Goal: Information Seeking & Learning: Check status

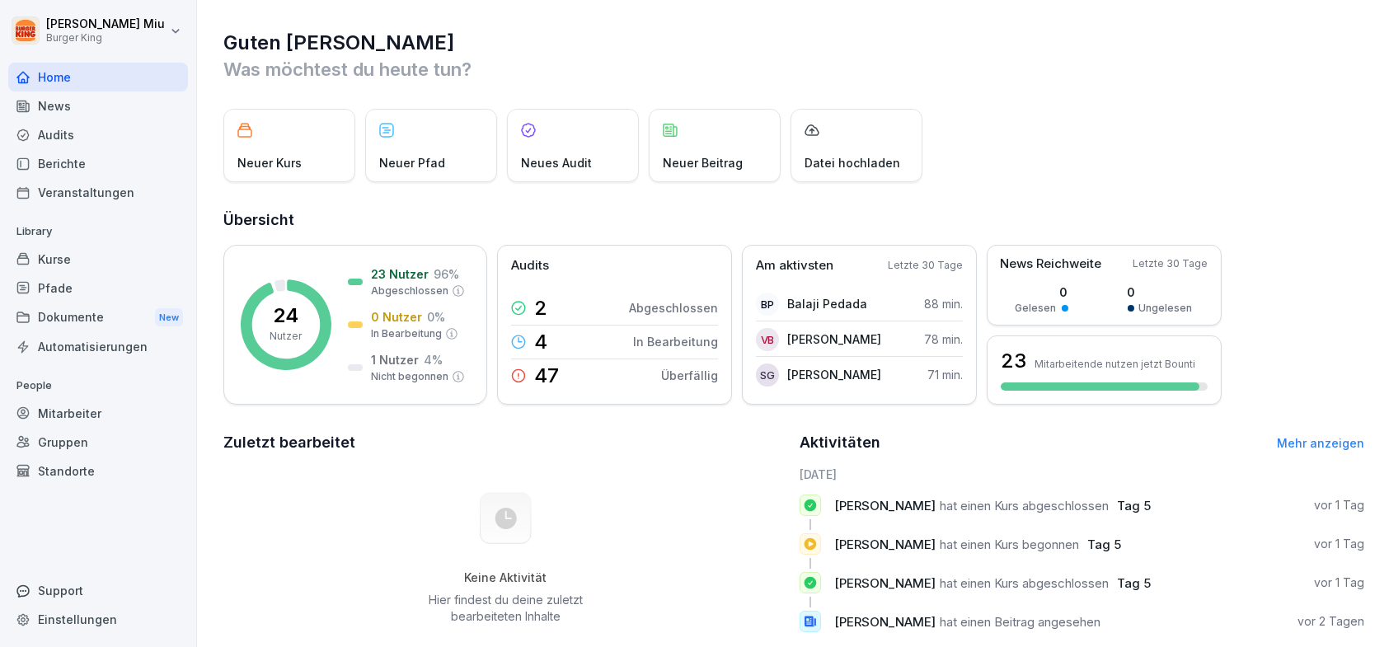
click at [77, 104] on div "News" at bounding box center [98, 105] width 180 height 29
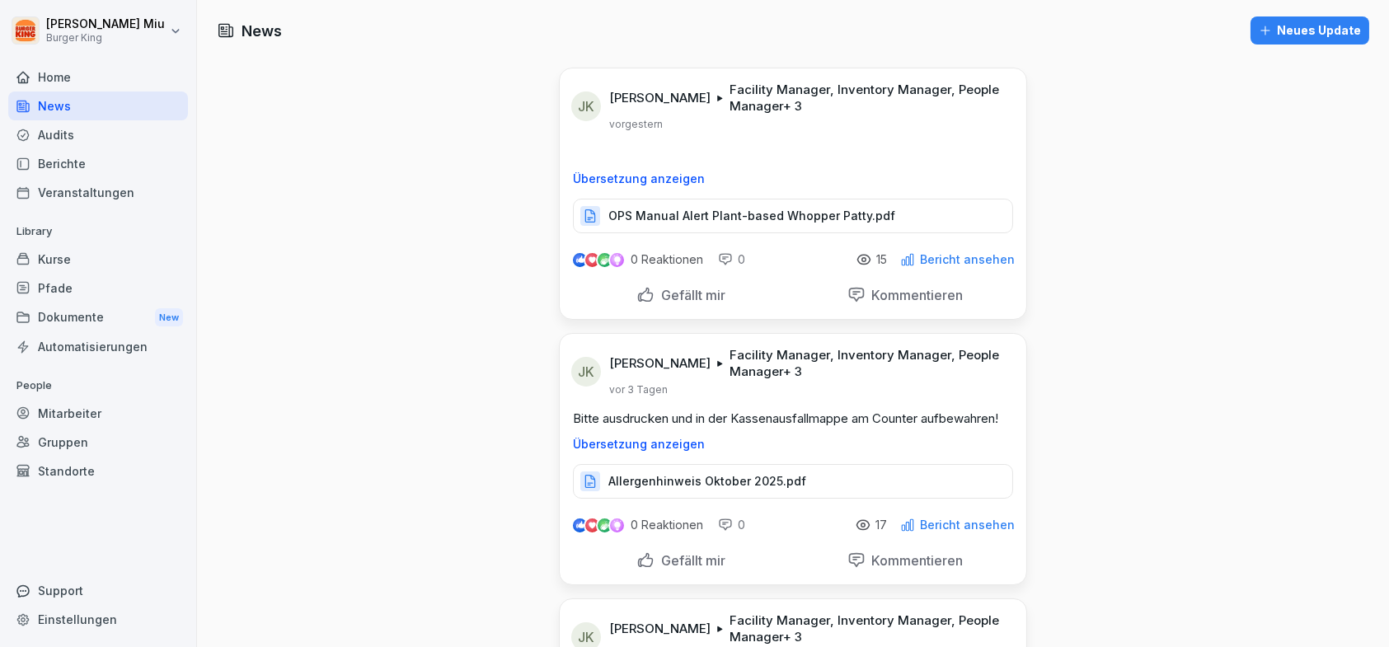
click at [686, 213] on p "OPS Manual Alert Plant-based Whopper Patty.pdf" at bounding box center [751, 216] width 287 height 16
click at [636, 293] on div "Gefällt mir" at bounding box center [680, 295] width 89 height 18
click at [770, 416] on p "Bitte ausdrucken und in der Kassenausfallmappe am Counter aufbewahren!" at bounding box center [793, 419] width 440 height 18
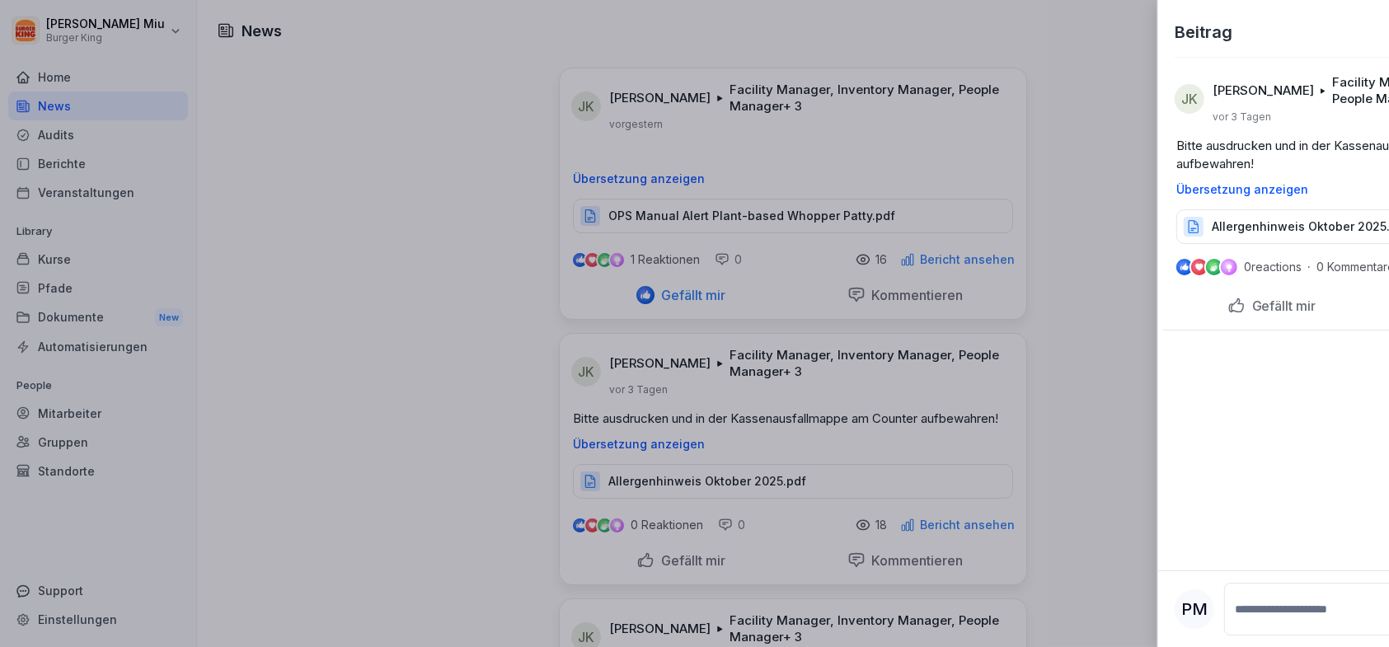
click at [771, 416] on div at bounding box center [694, 323] width 1389 height 647
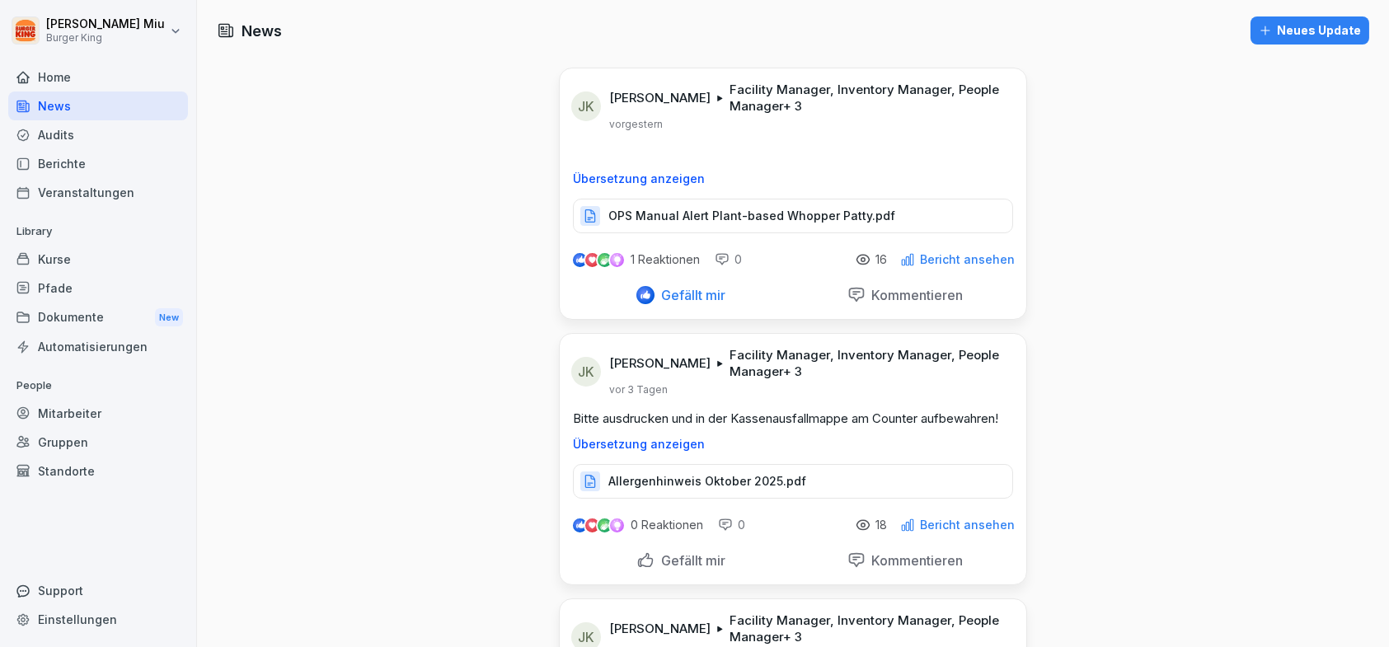
click at [738, 473] on p "Allergenhinweis Oktober 2025.pdf" at bounding box center [707, 481] width 198 height 16
click at [642, 560] on div "Gefällt mir" at bounding box center [680, 560] width 89 height 18
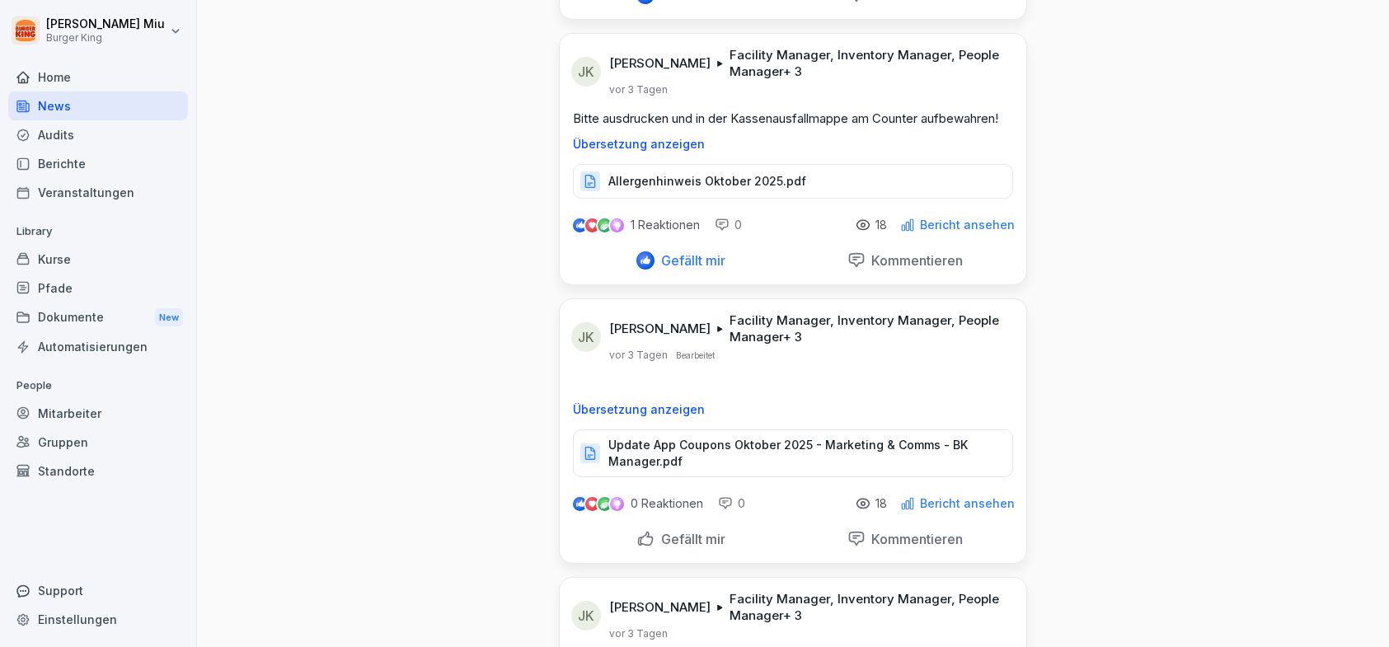
scroll to position [330, 0]
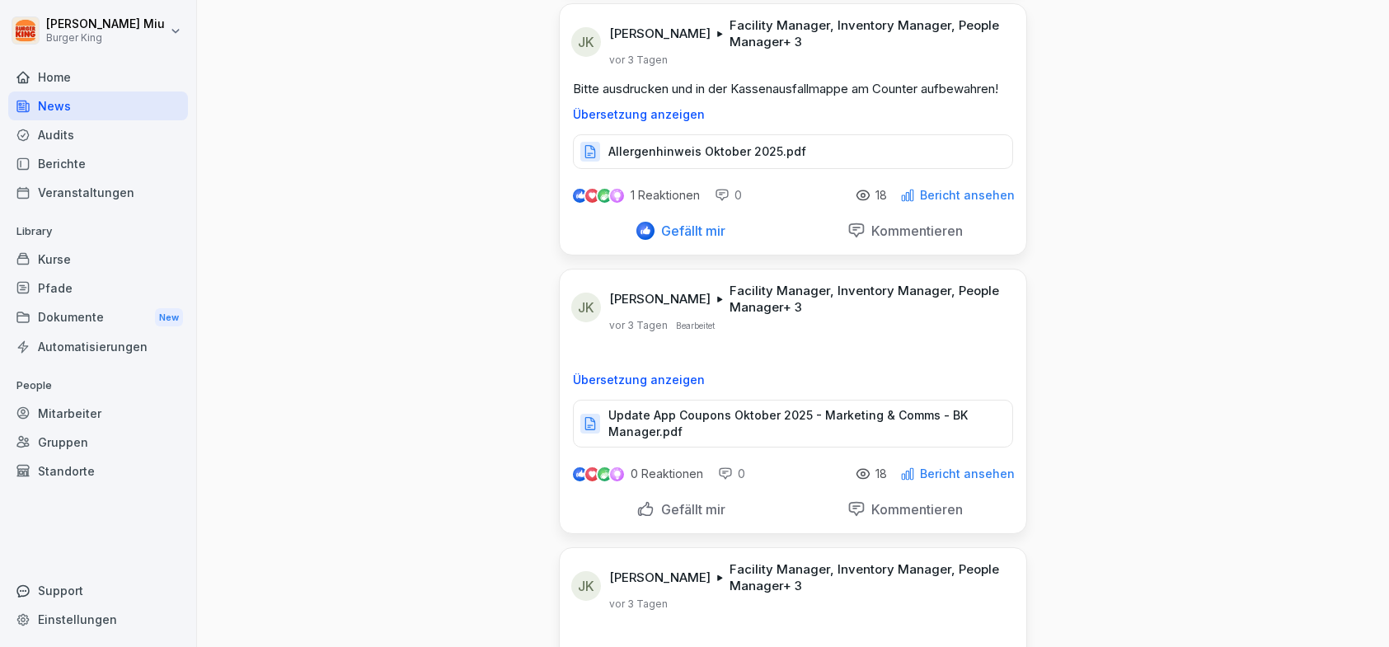
click at [721, 414] on p "Update App Coupons Oktober 2025 - Marketing & Comms - BK Manager.pdf" at bounding box center [801, 423] width 387 height 33
click at [641, 506] on div "Gefällt mir" at bounding box center [680, 509] width 89 height 18
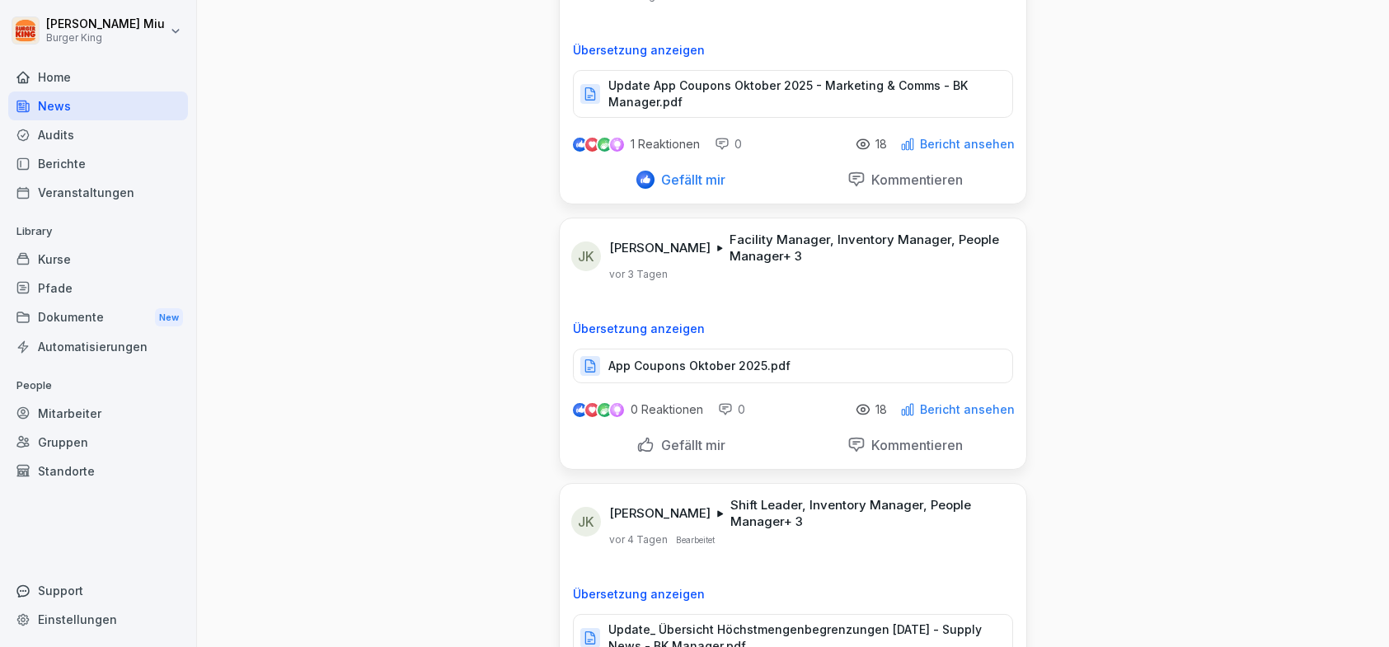
scroll to position [577, 0]
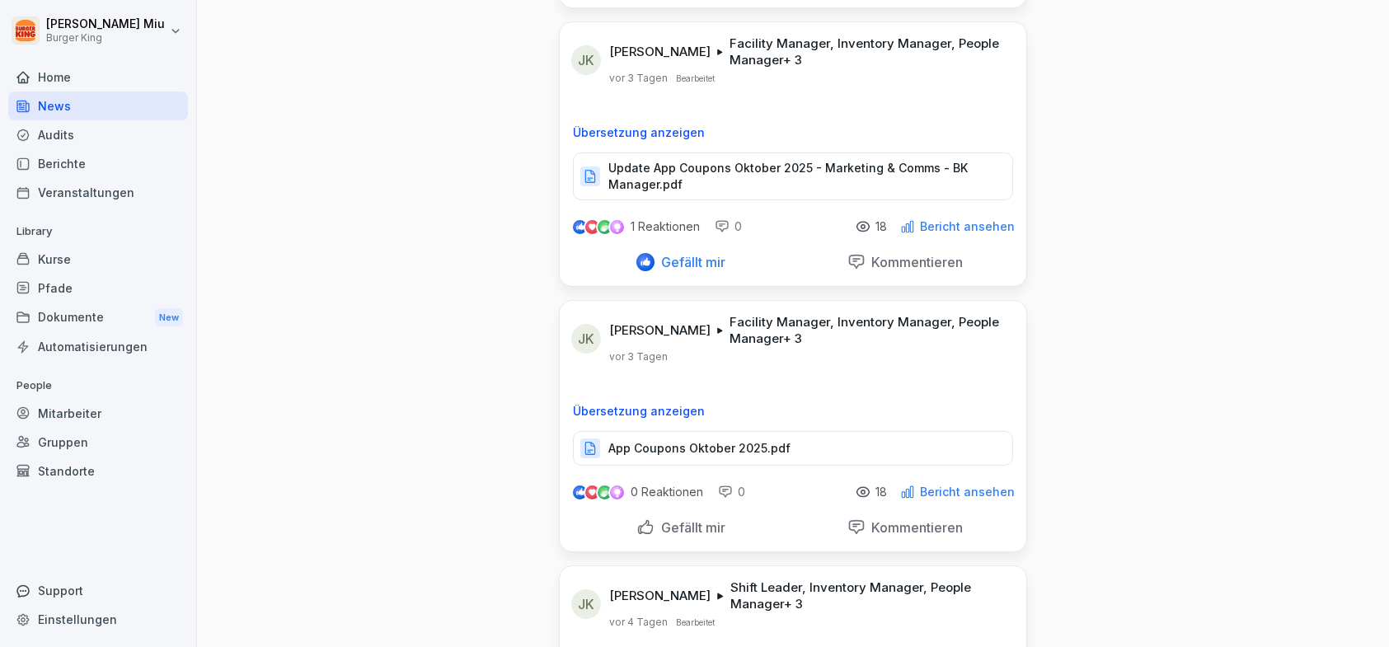
click at [639, 524] on div "Gefällt mir" at bounding box center [680, 527] width 89 height 18
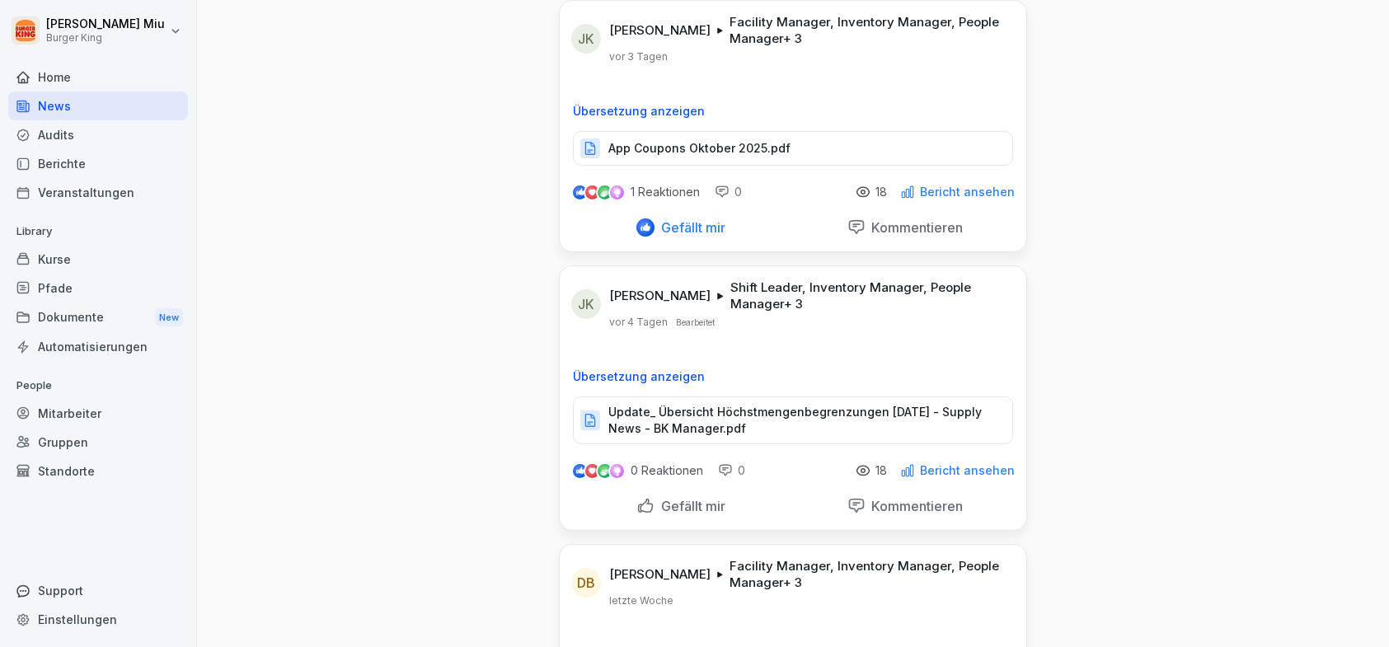
scroll to position [907, 0]
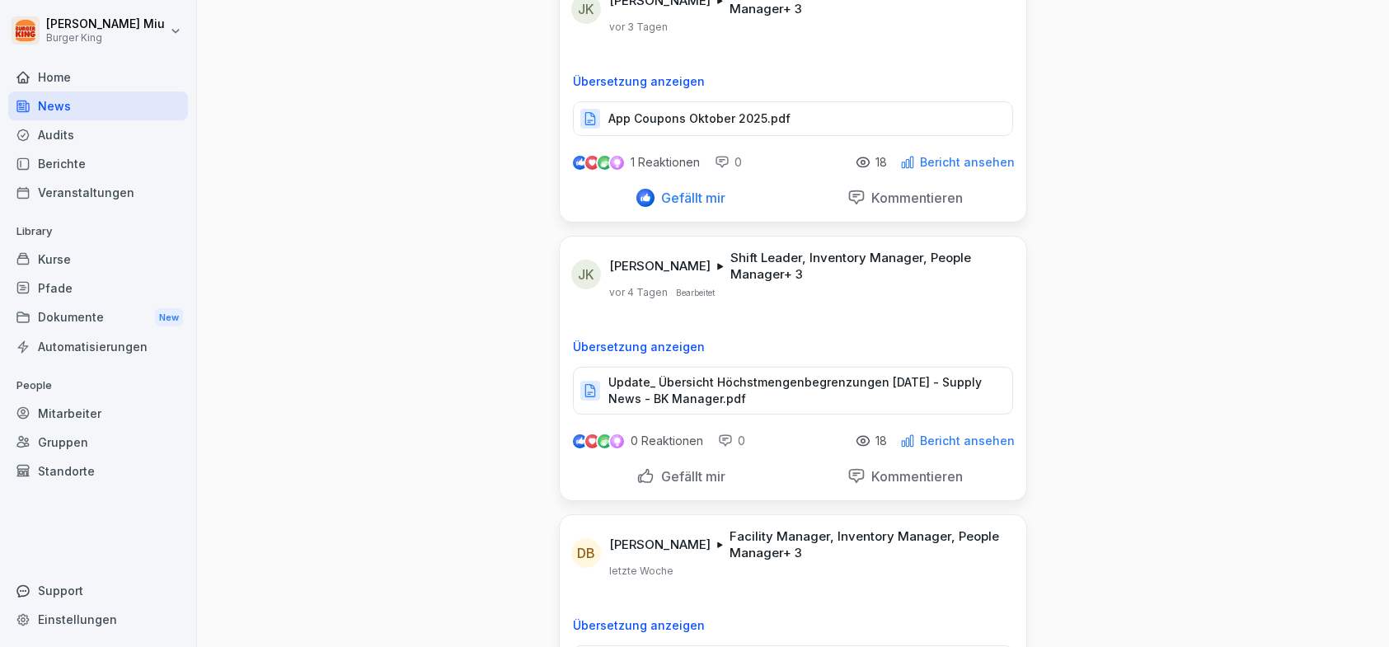
click at [755, 379] on p "Update_ Übersicht Höchstmengenbegrenzungen [DATE] - Supply News - BK Manager.pdf" at bounding box center [801, 390] width 387 height 33
click at [638, 478] on div "Gefällt mir" at bounding box center [680, 476] width 89 height 18
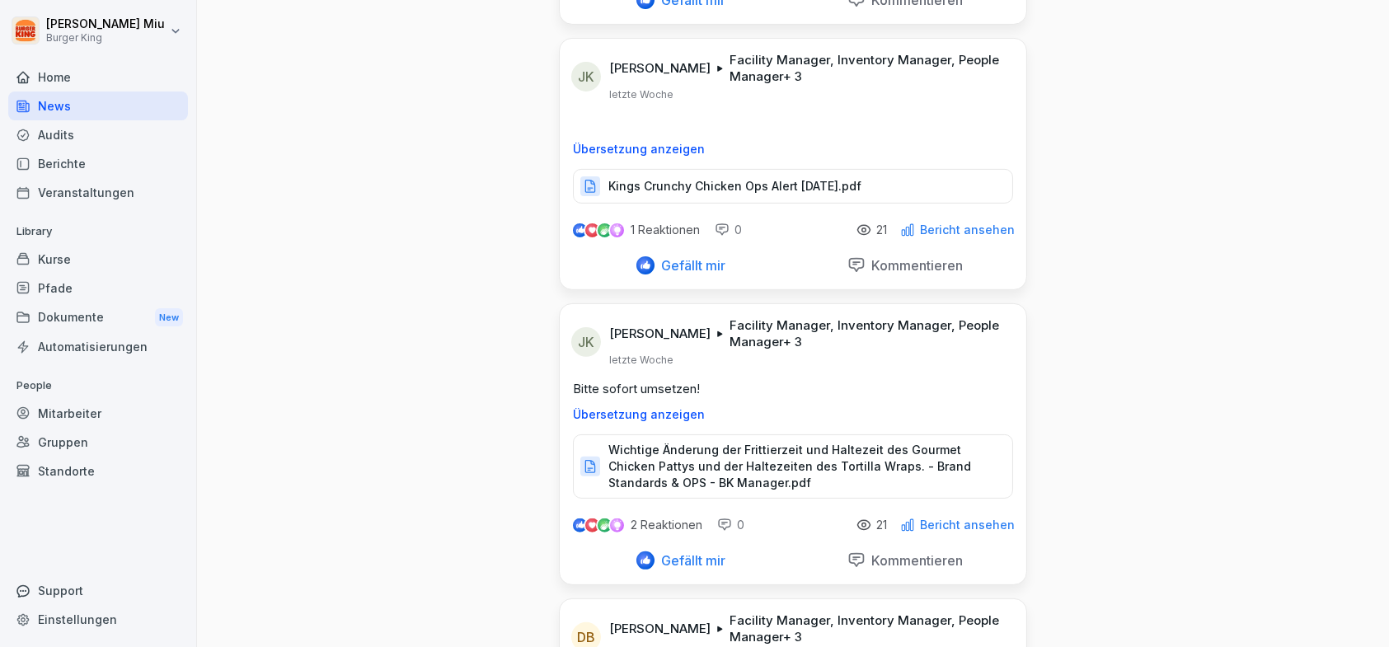
scroll to position [1896, 0]
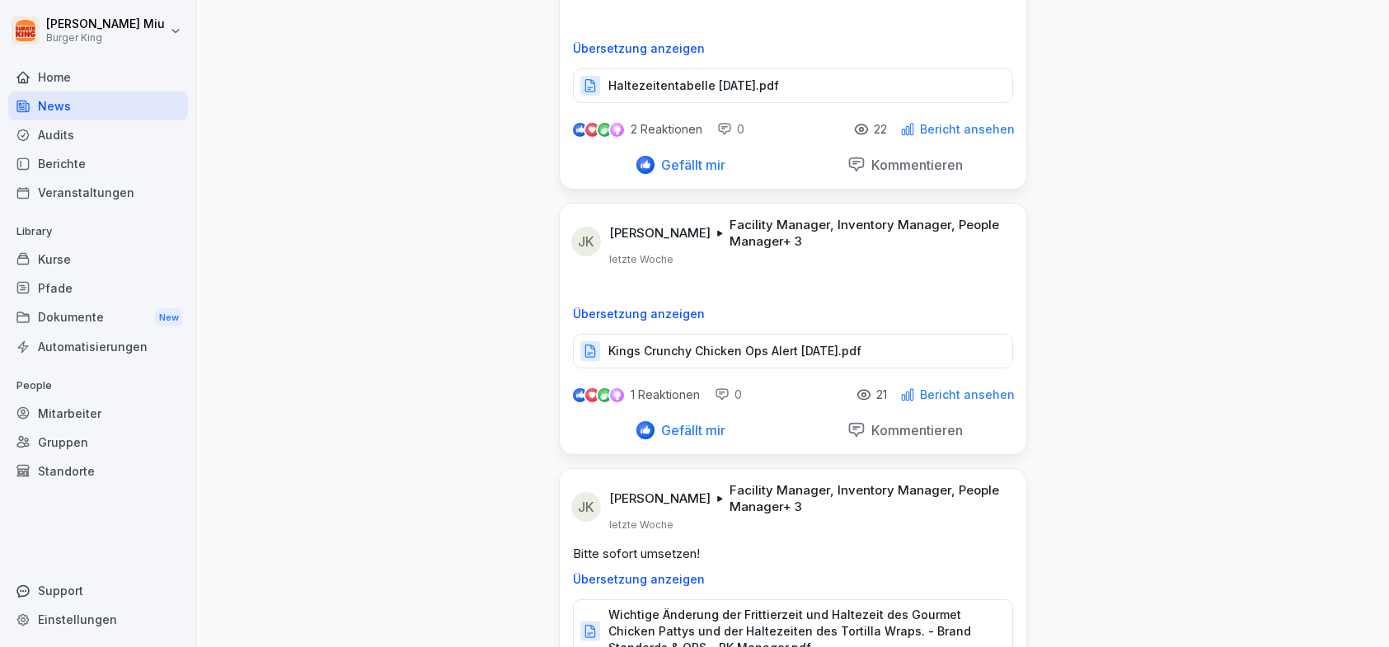
click at [82, 129] on div "Audits" at bounding box center [98, 134] width 180 height 29
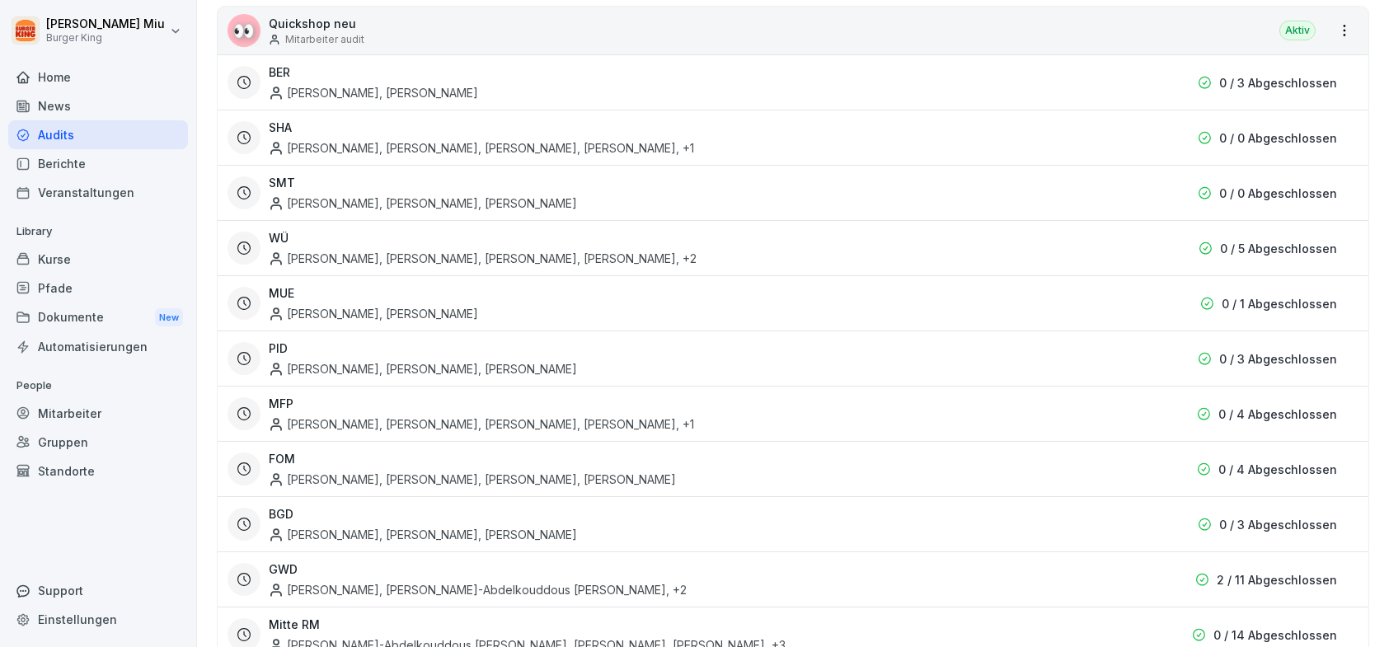
scroll to position [19, 0]
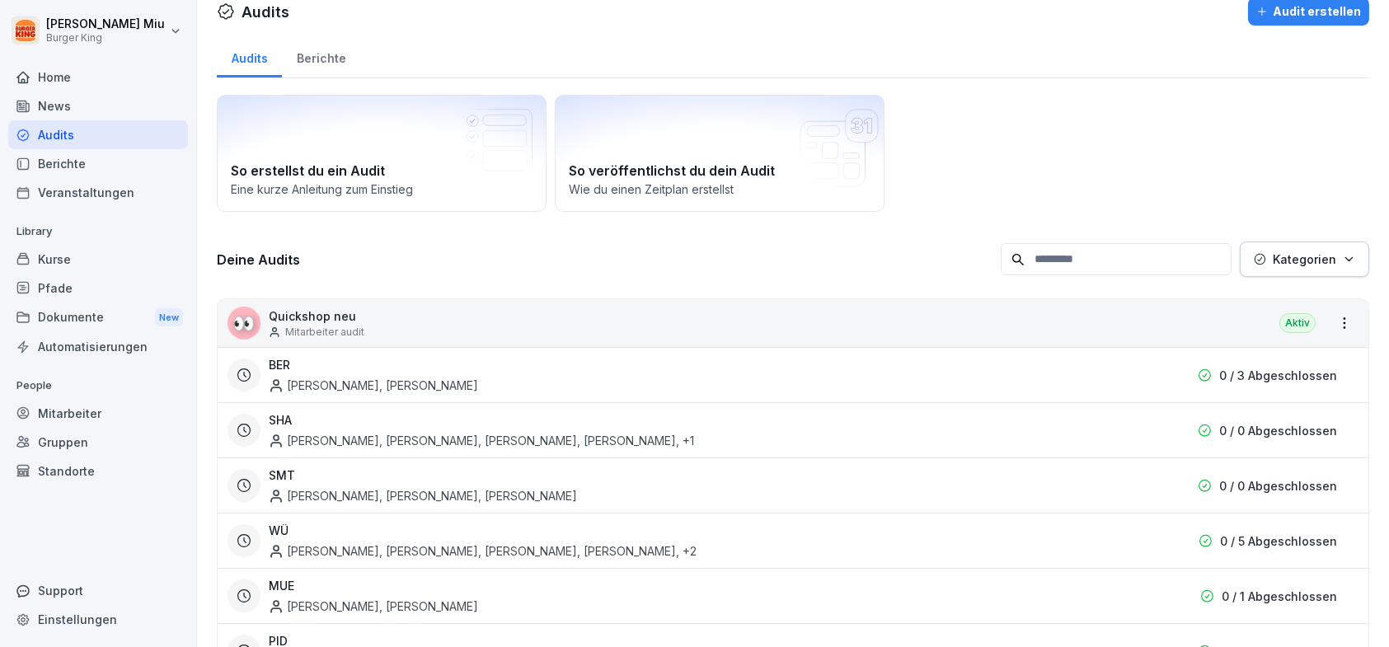
click at [530, 374] on div "BER Marija Pandiloska, Amer Ayoub , Petru Miu" at bounding box center [700, 375] width 862 height 38
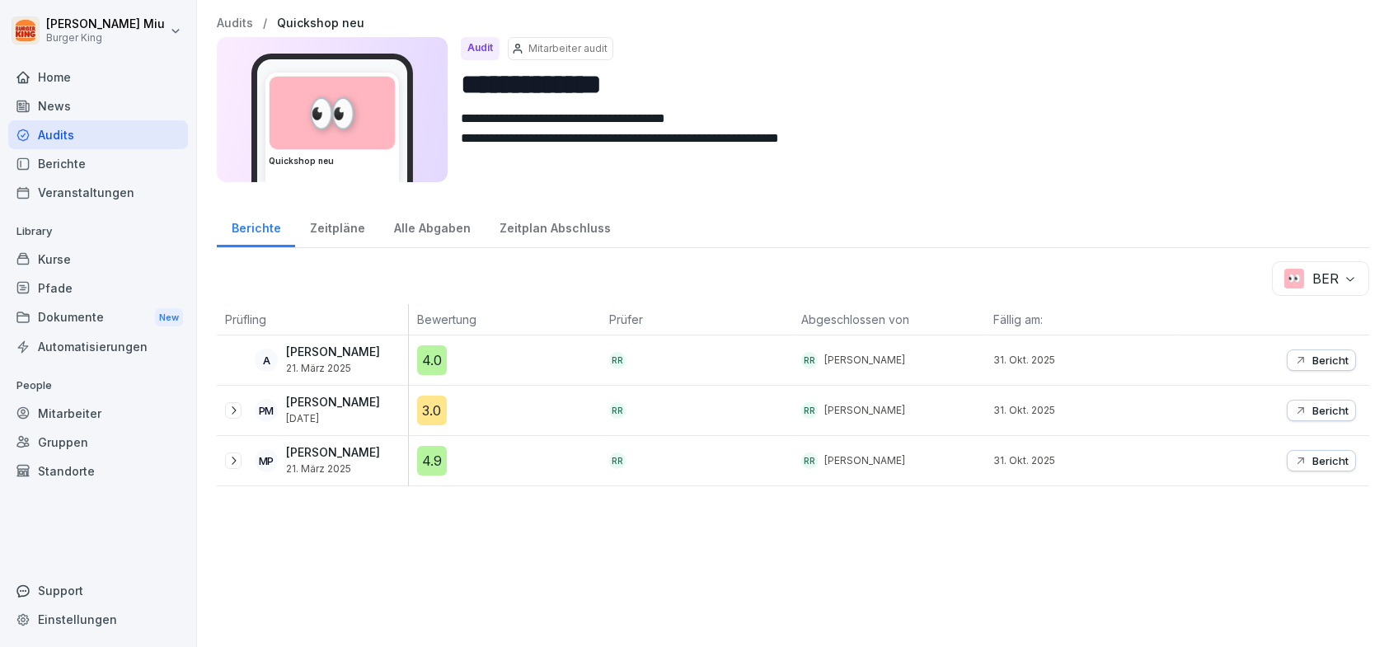
click at [432, 354] on div "4.0" at bounding box center [432, 360] width 30 height 30
click at [435, 409] on div "3.0" at bounding box center [432, 411] width 30 height 30
click at [432, 354] on div "4.0" at bounding box center [432, 360] width 30 height 30
click at [438, 412] on div "3.0" at bounding box center [432, 411] width 30 height 30
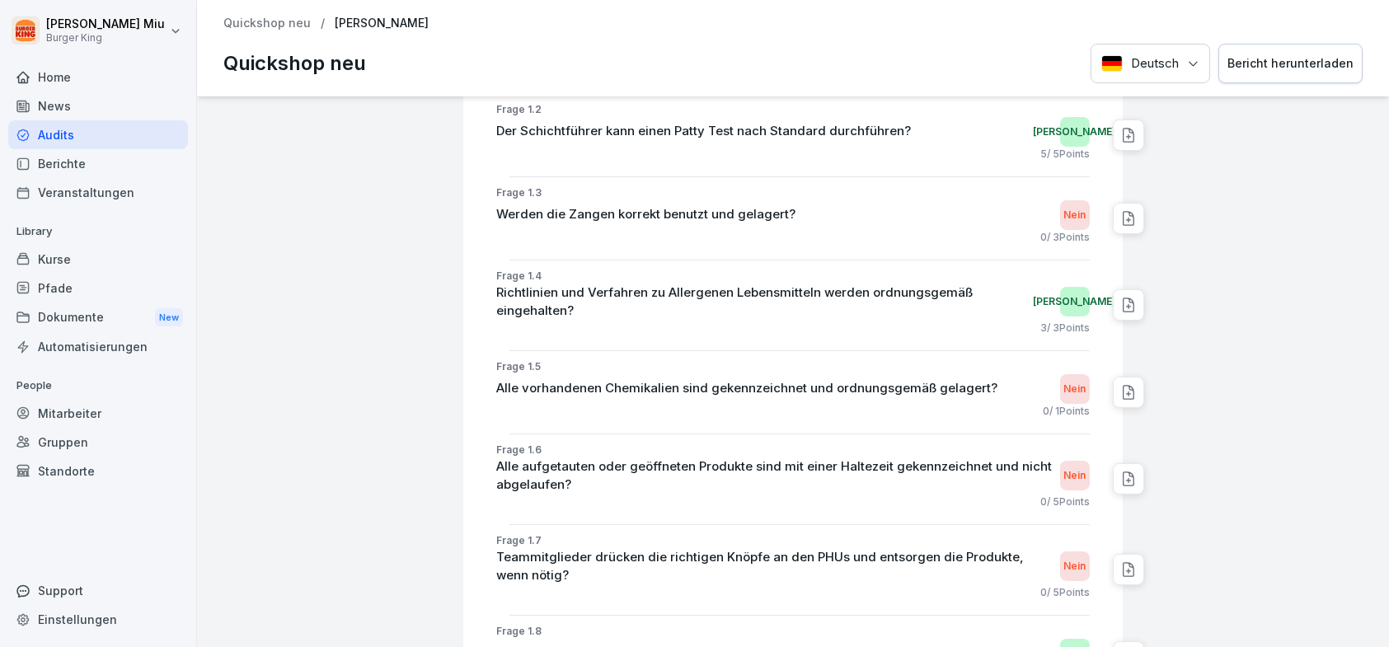
scroll to position [659, 0]
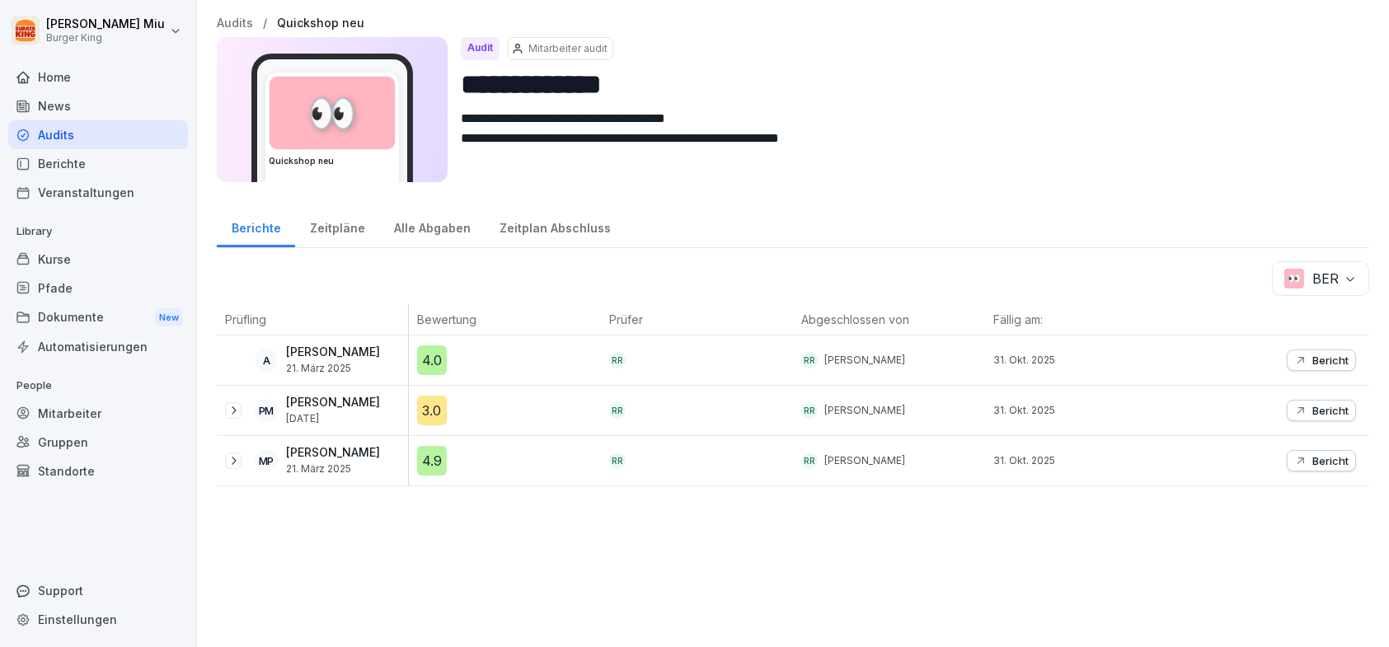
click at [429, 460] on div "4.9" at bounding box center [432, 461] width 30 height 30
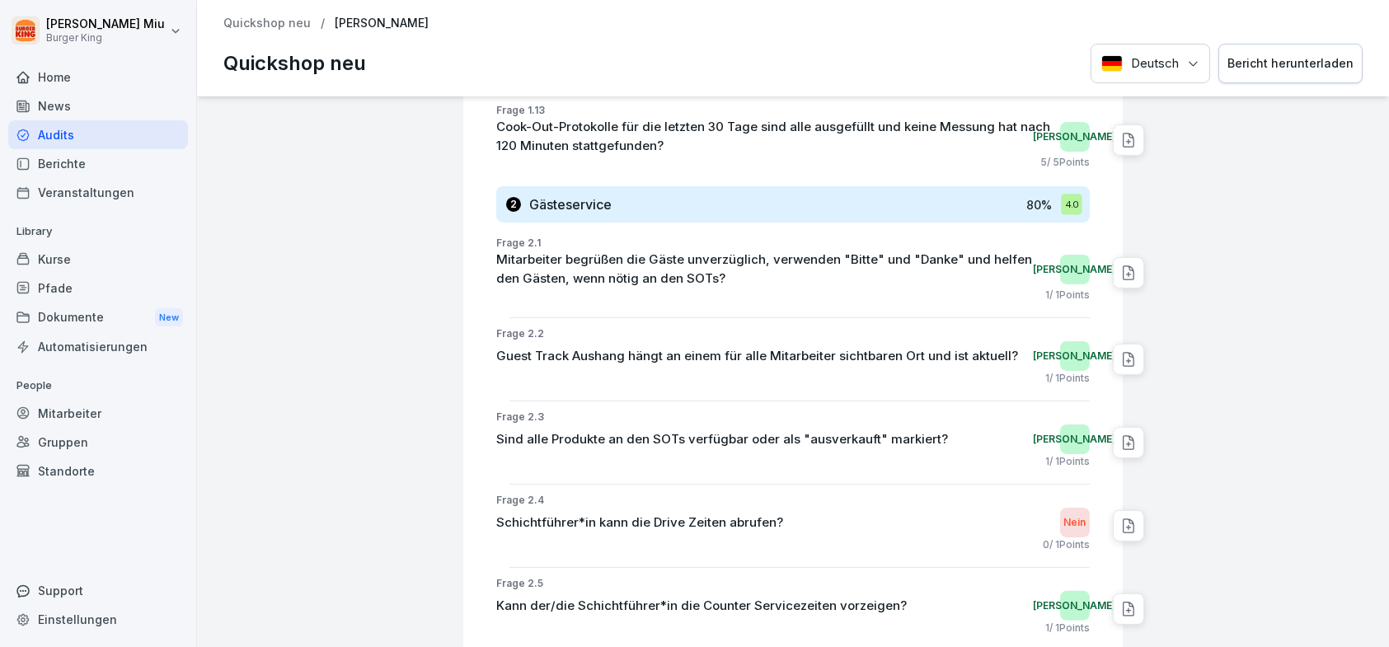
scroll to position [1731, 0]
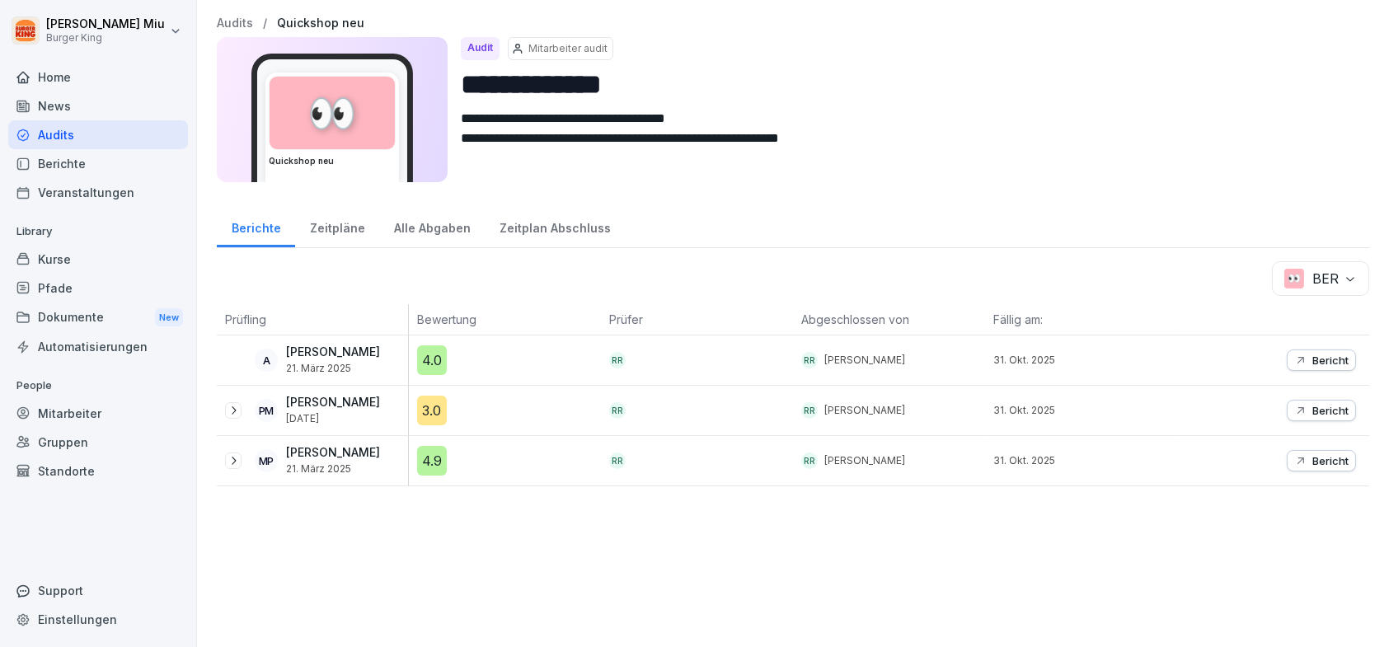
click at [430, 407] on div "3.0" at bounding box center [432, 411] width 30 height 30
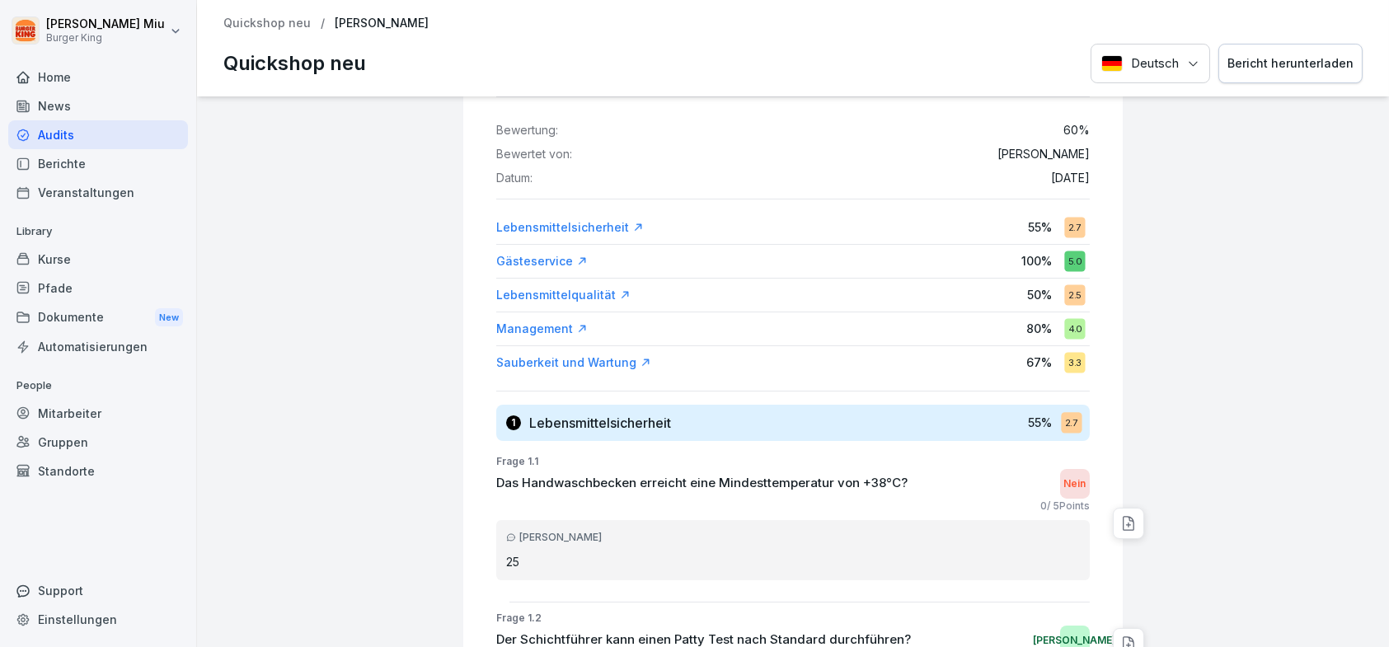
scroll to position [495, 0]
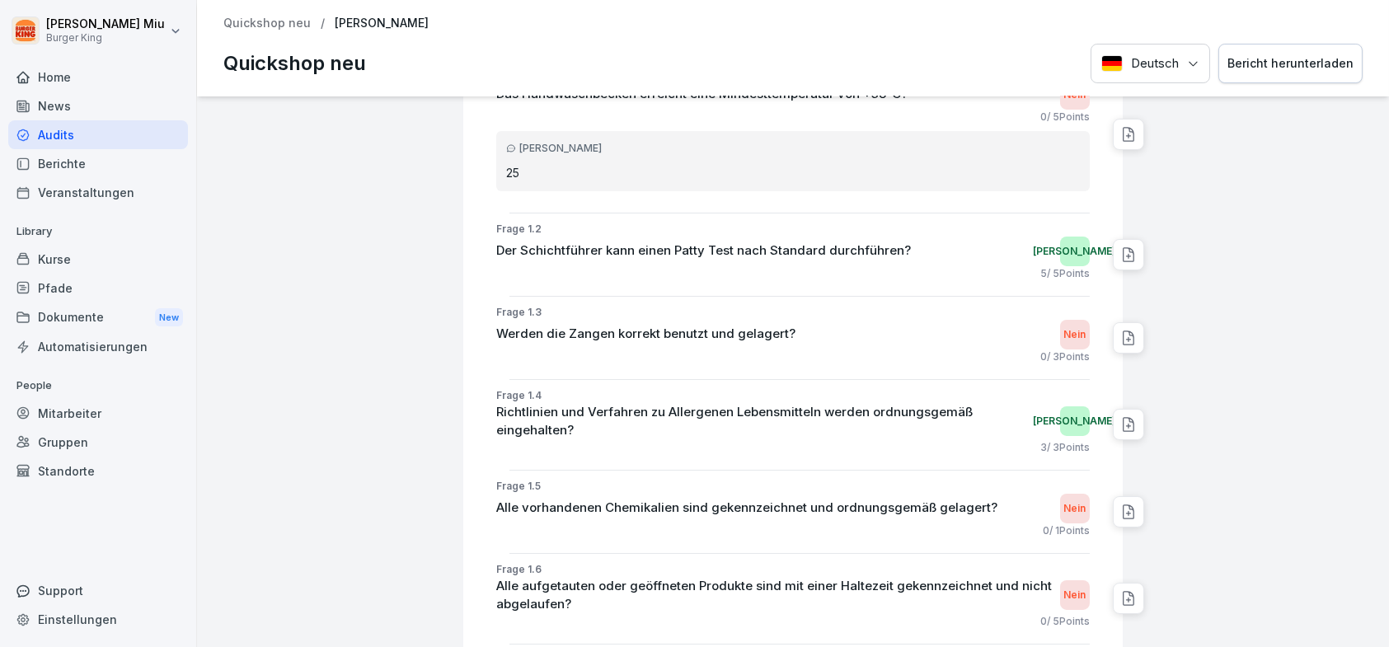
click at [1120, 334] on icon at bounding box center [1128, 338] width 16 height 16
click at [1123, 334] on icon at bounding box center [1128, 337] width 11 height 13
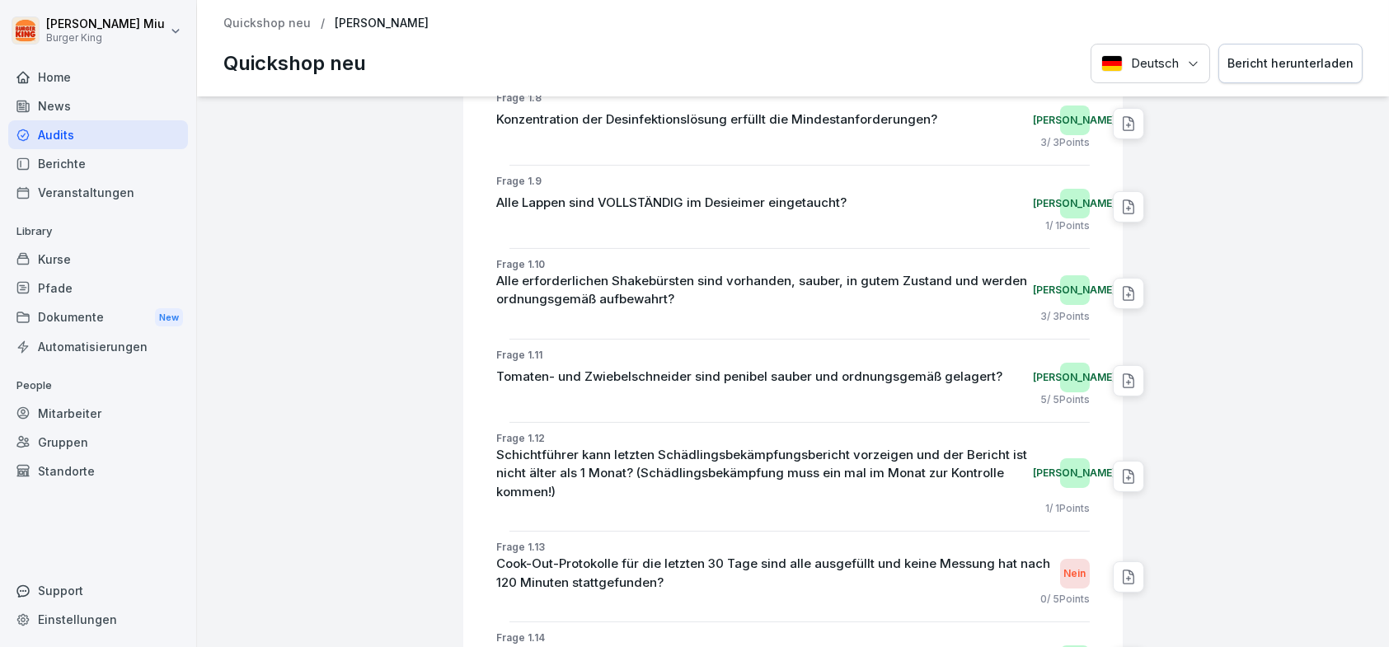
scroll to position [1154, 0]
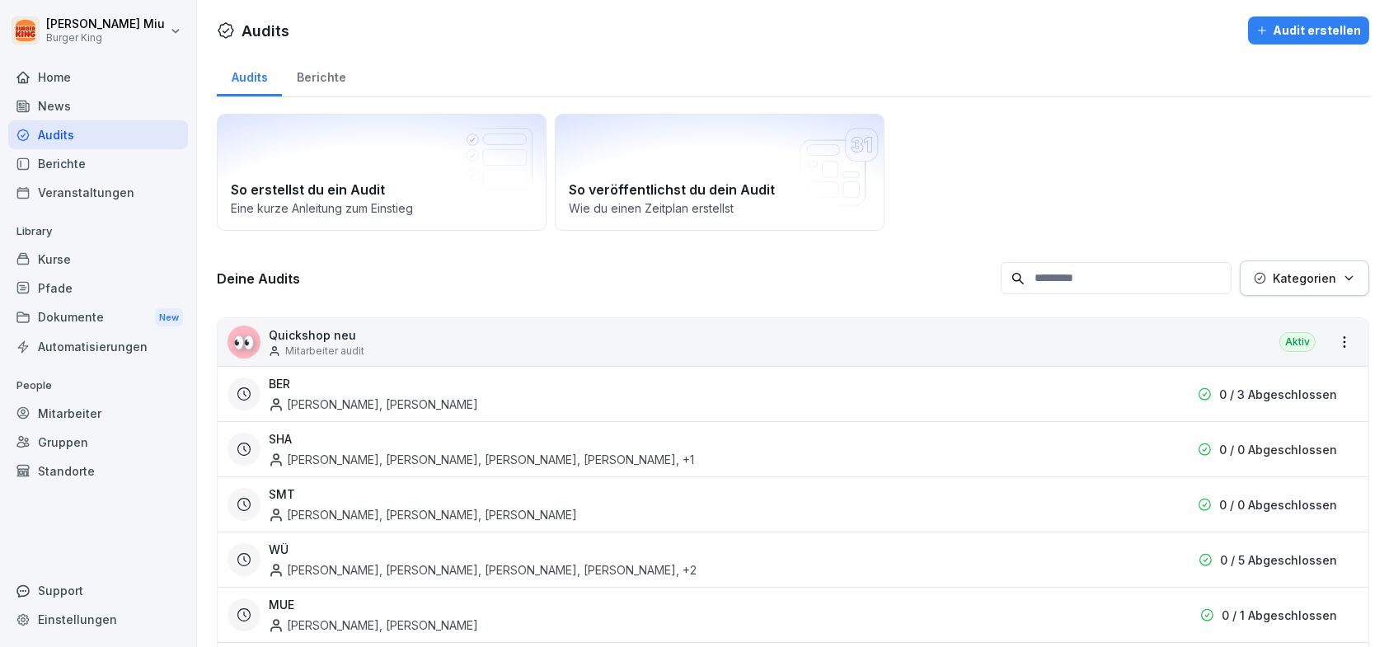
click at [1288, 341] on div "Aktiv" at bounding box center [1297, 342] width 36 height 20
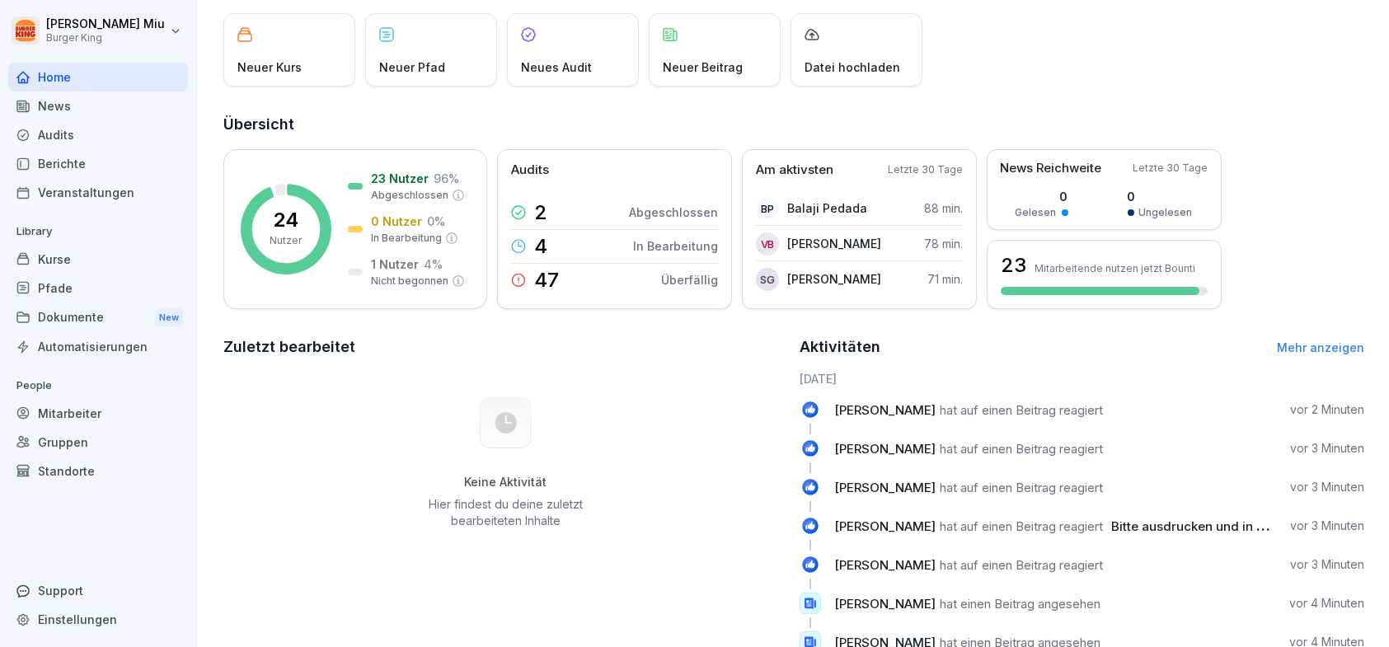
scroll to position [30, 0]
